Goal: Task Accomplishment & Management: Manage account settings

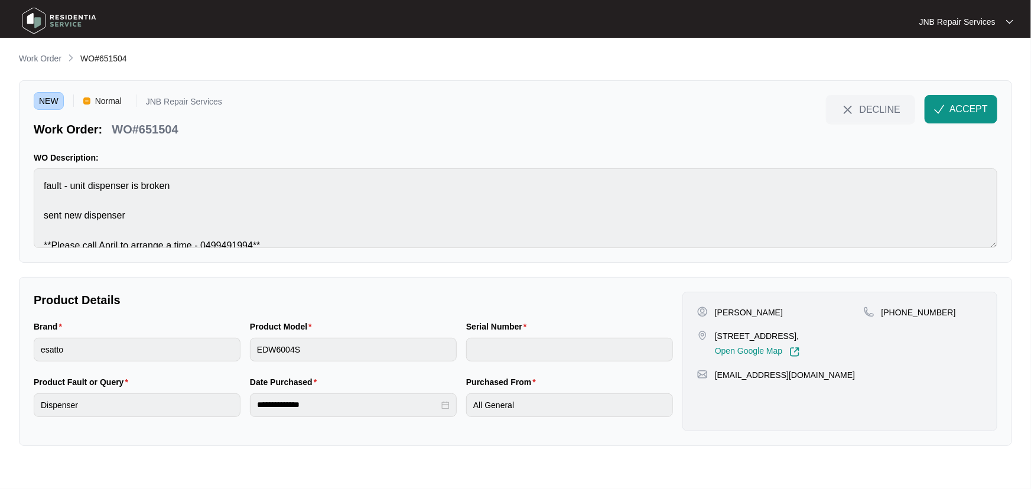
drag, startPoint x: 796, startPoint y: 311, endPoint x: 701, endPoint y: 312, distance: 95.1
click at [701, 312] on div "[PERSON_NAME]" at bounding box center [780, 313] width 167 height 12
click at [792, 317] on div "[PERSON_NAME]" at bounding box center [780, 313] width 167 height 12
drag, startPoint x: 791, startPoint y: 313, endPoint x: 718, endPoint y: 314, distance: 73.3
click at [718, 314] on div "[PERSON_NAME]" at bounding box center [780, 313] width 167 height 12
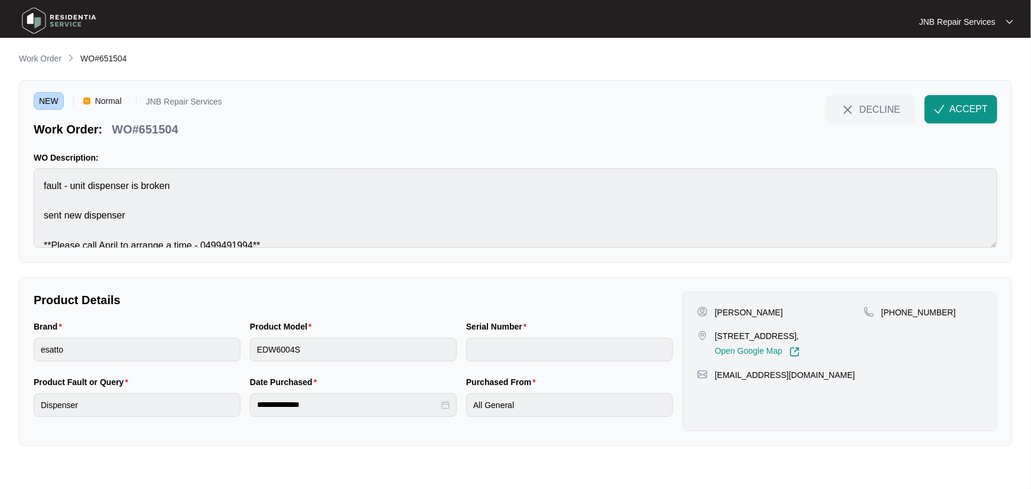
drag, startPoint x: 716, startPoint y: 314, endPoint x: 789, endPoint y: 313, distance: 73.3
click at [789, 313] on div "[PERSON_NAME]" at bounding box center [780, 313] width 167 height 12
copy p "[PERSON_NAME]"
drag, startPoint x: 620, startPoint y: 257, endPoint x: 792, endPoint y: 344, distance: 192.1
click at [638, 258] on div "NEW Normal JNB Repair Services Work Order: WO#651504 DECLINE ACCEPT WO Descript…" at bounding box center [515, 171] width 993 height 183
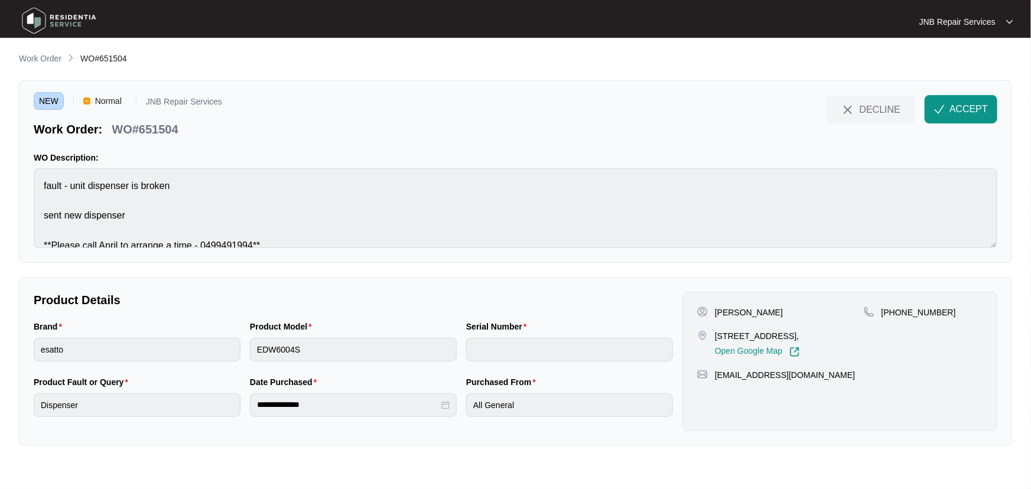
click at [775, 331] on p "[STREET_ADDRESS]," at bounding box center [757, 336] width 85 height 12
copy p "[STREET_ADDRESS],"
drag, startPoint x: 948, startPoint y: 313, endPoint x: 898, endPoint y: 314, distance: 50.8
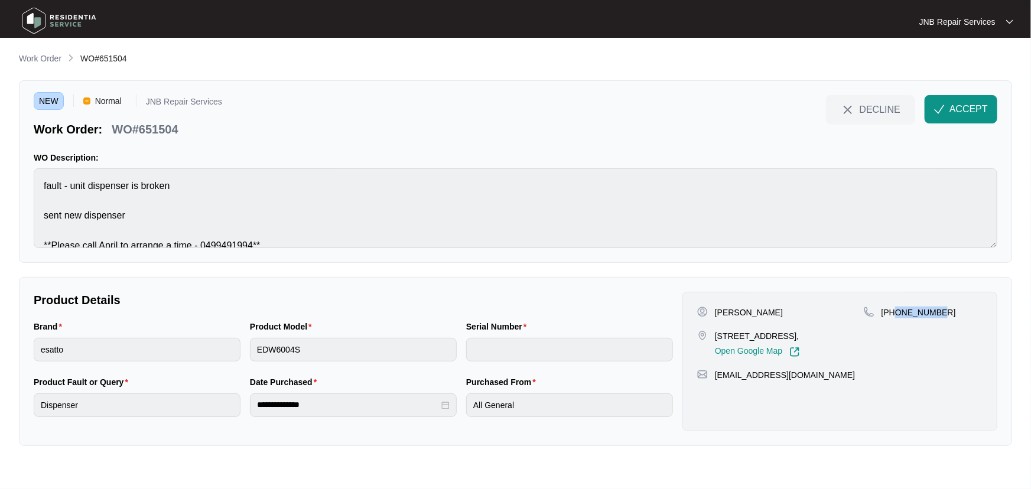
click at [898, 314] on div "[PHONE_NUMBER]" at bounding box center [923, 313] width 119 height 12
copy p "451281285"
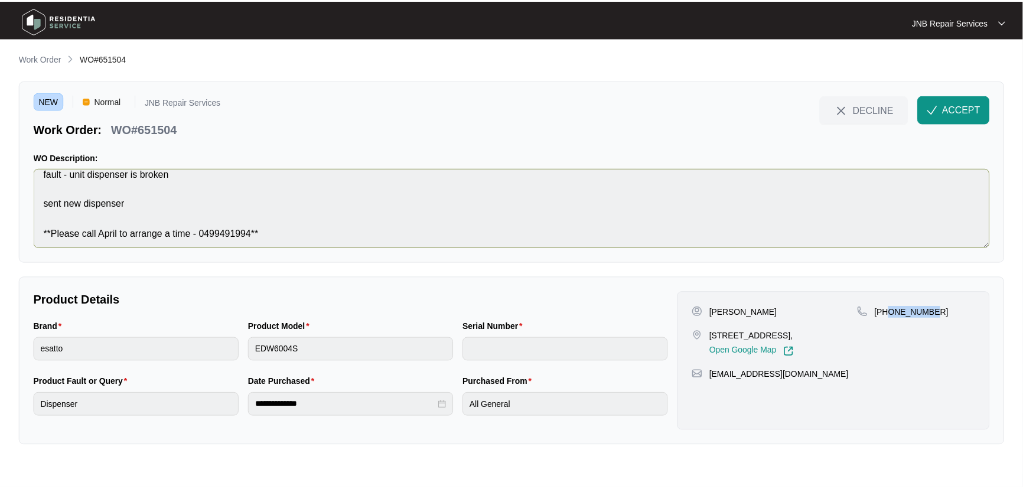
scroll to position [14, 0]
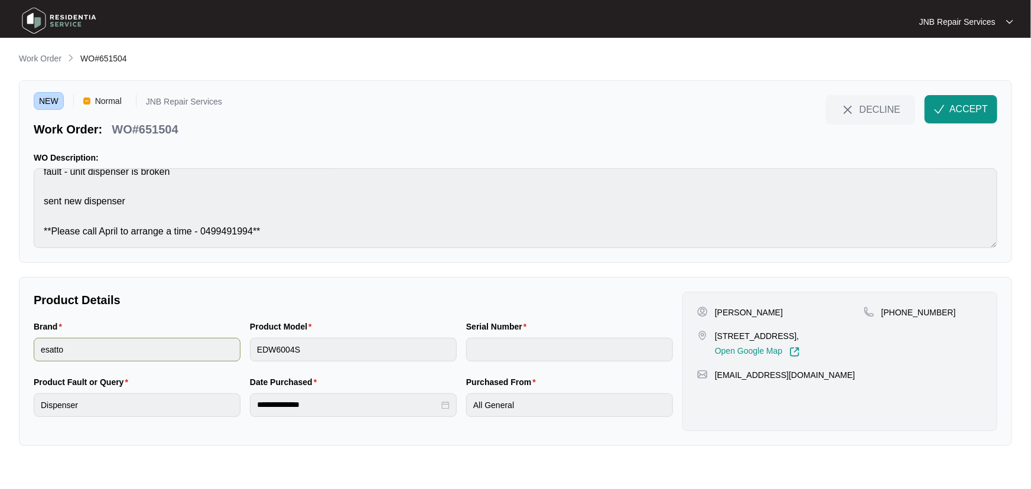
click at [212, 350] on div "Brand esatto Product Model EDW6004S Serial Number" at bounding box center [353, 348] width 649 height 56
click at [947, 114] on button "ACCEPT" at bounding box center [961, 109] width 73 height 28
